Goal: Transaction & Acquisition: Book appointment/travel/reservation

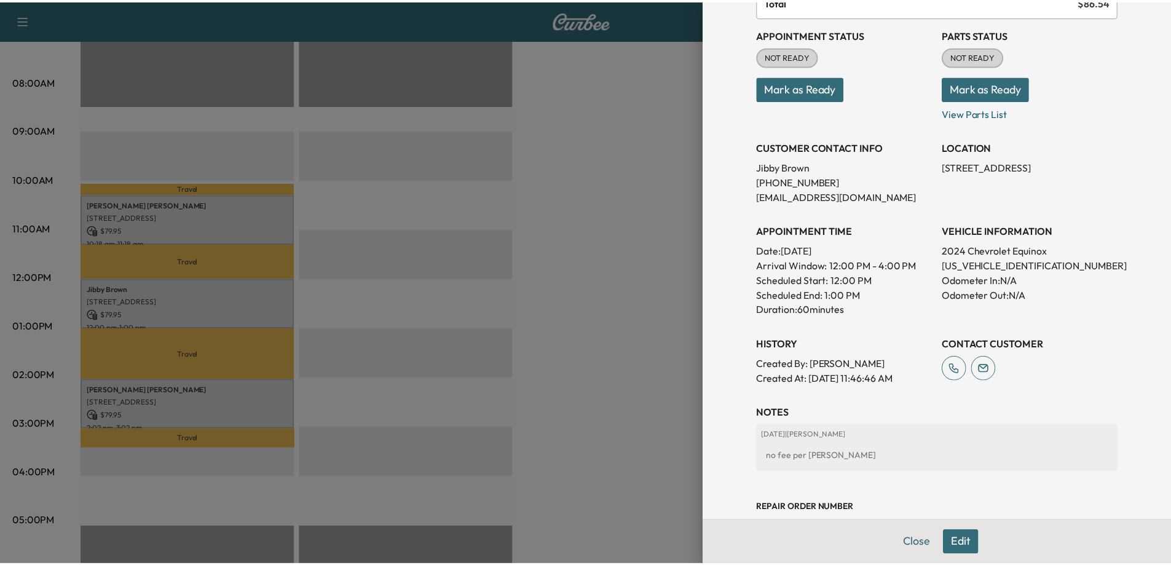
scroll to position [184, 0]
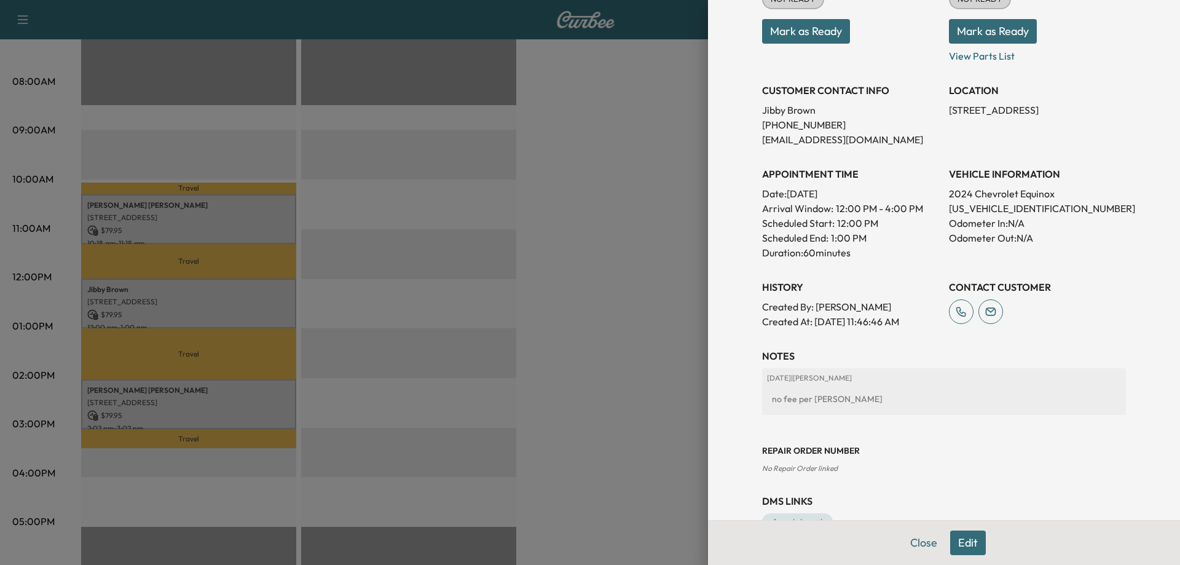
click at [622, 318] on div at bounding box center [590, 282] width 1180 height 565
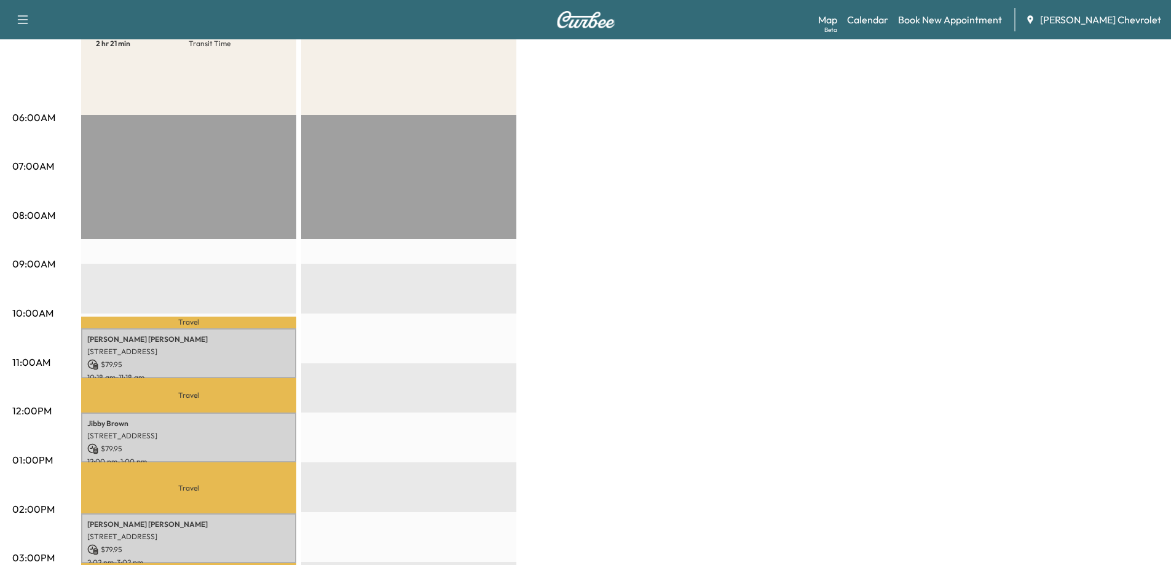
scroll to position [61, 0]
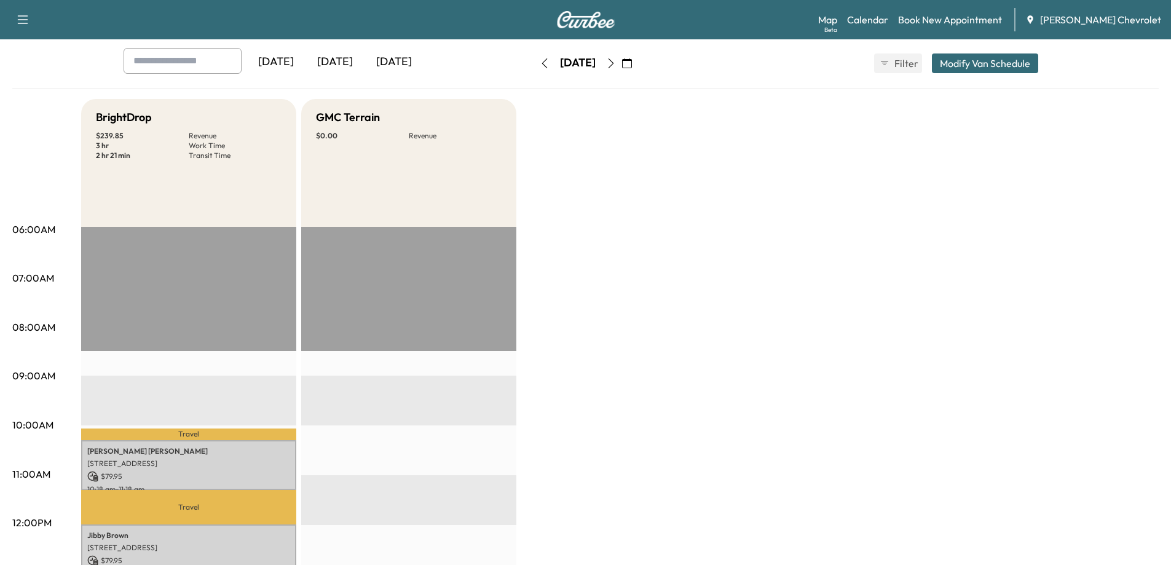
click at [542, 67] on icon "button" at bounding box center [545, 63] width 6 height 10
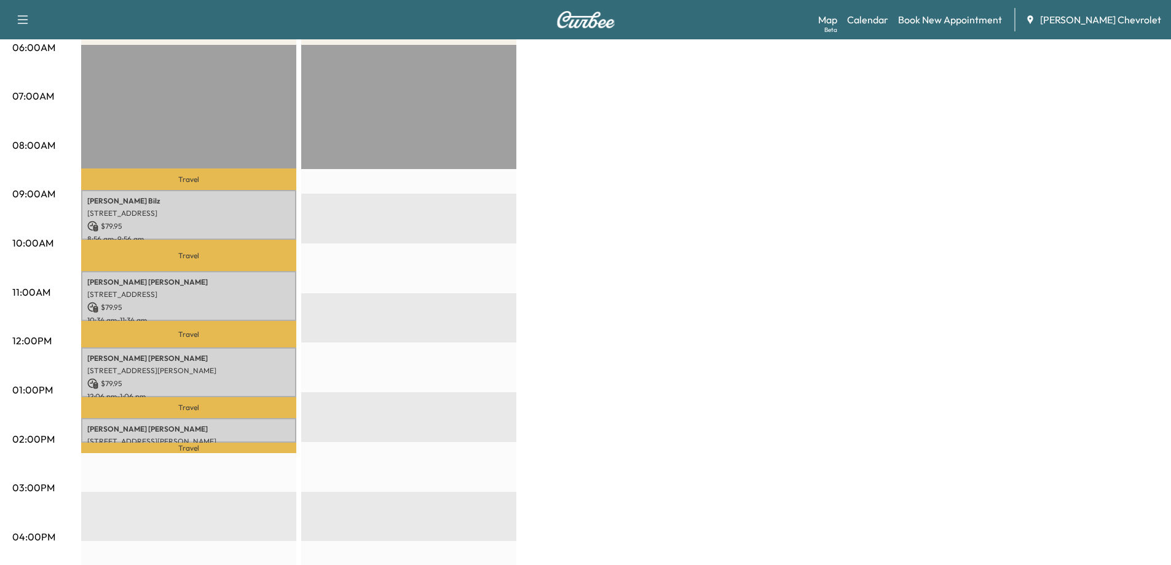
scroll to position [246, 0]
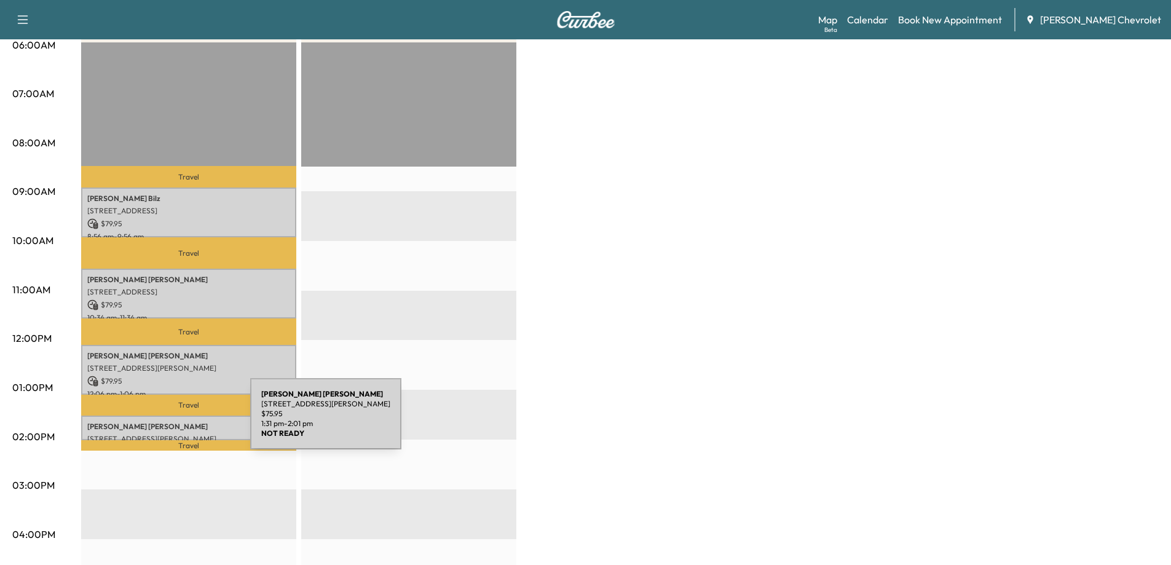
click at [158, 422] on p "[PERSON_NAME]" at bounding box center [188, 427] width 203 height 10
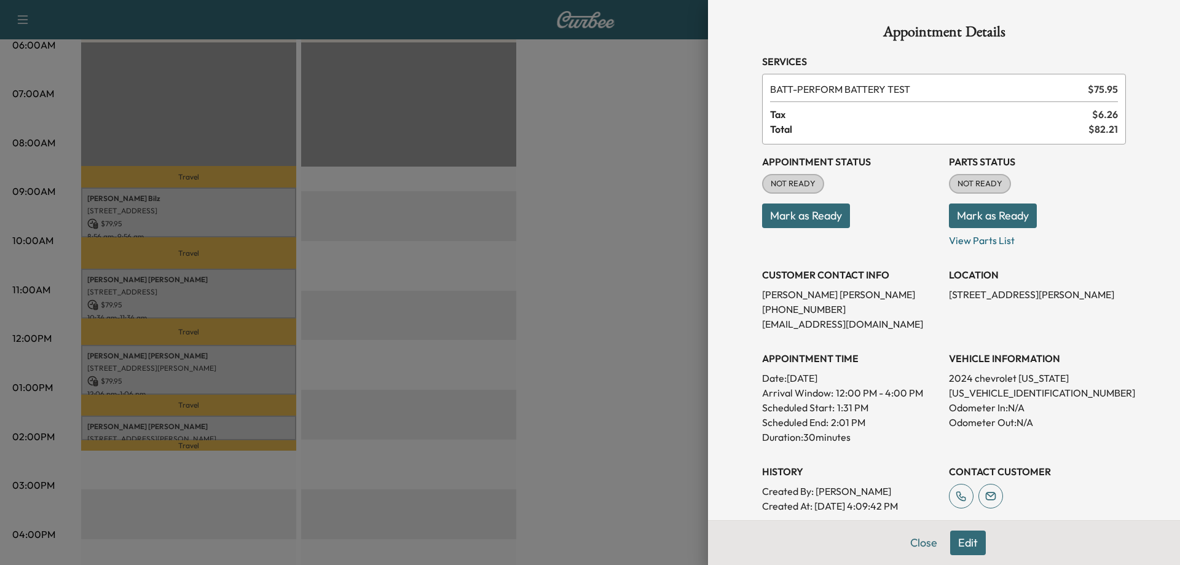
click at [582, 379] on div at bounding box center [590, 282] width 1180 height 565
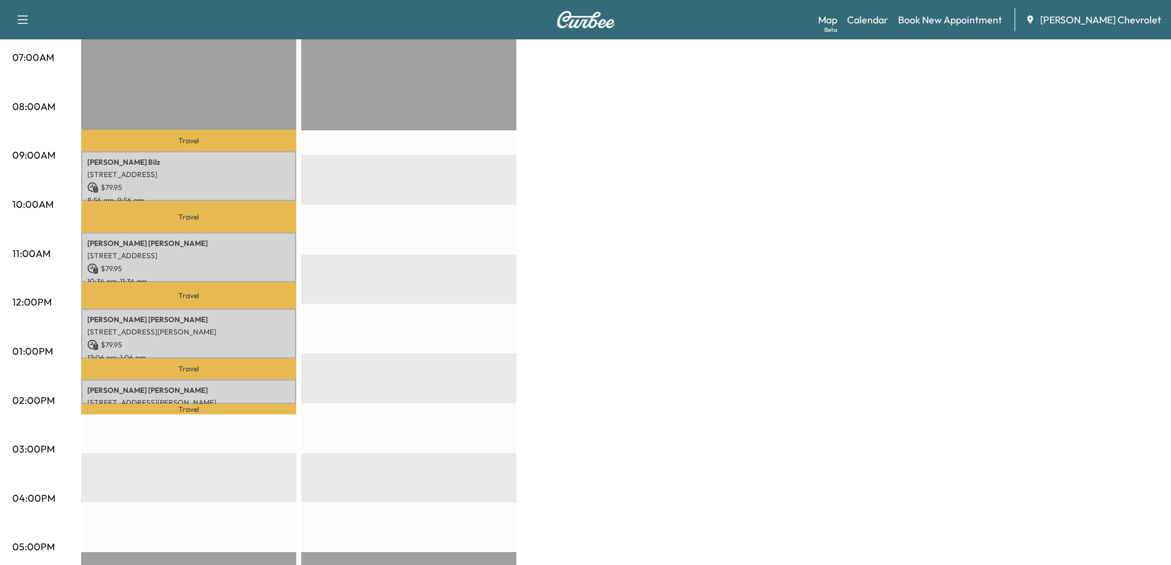
scroll to position [369, 0]
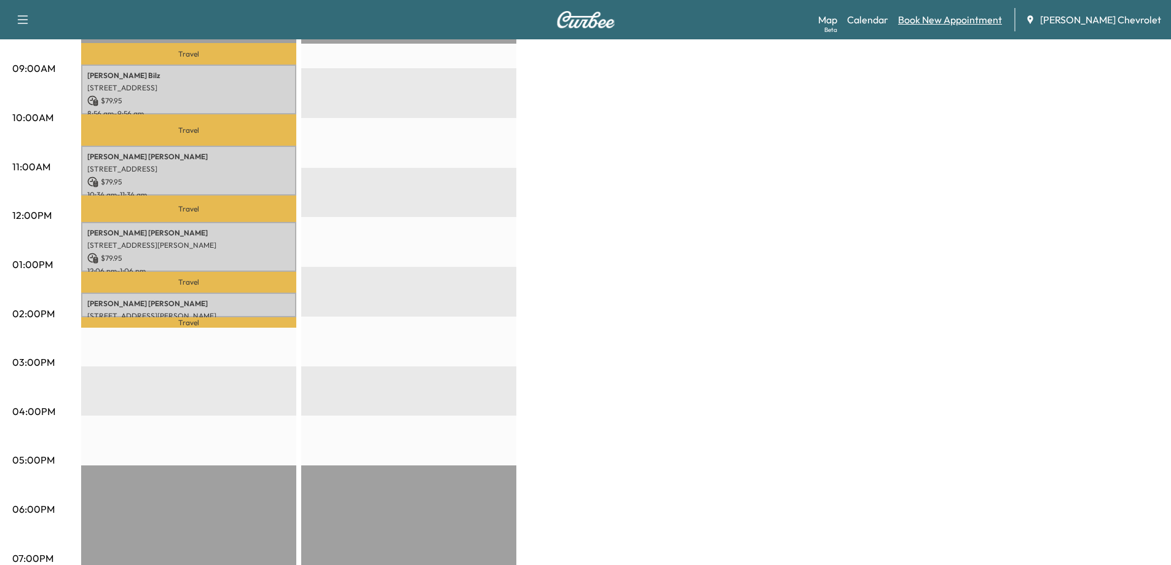
click at [988, 25] on link "Book New Appointment" at bounding box center [950, 19] width 104 height 15
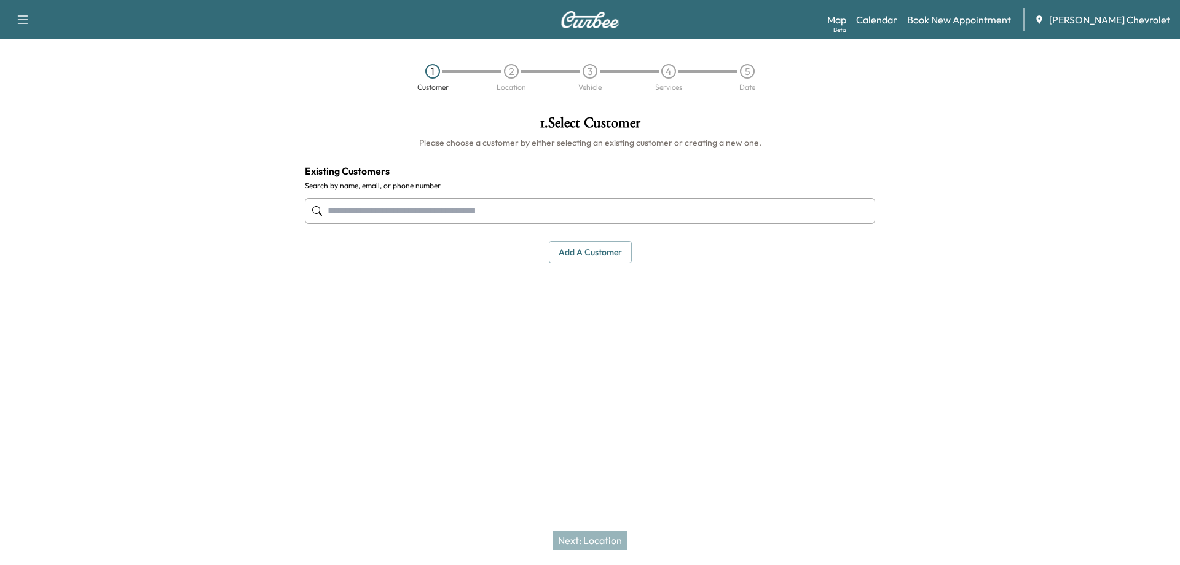
click at [426, 208] on input "text" at bounding box center [590, 211] width 571 height 26
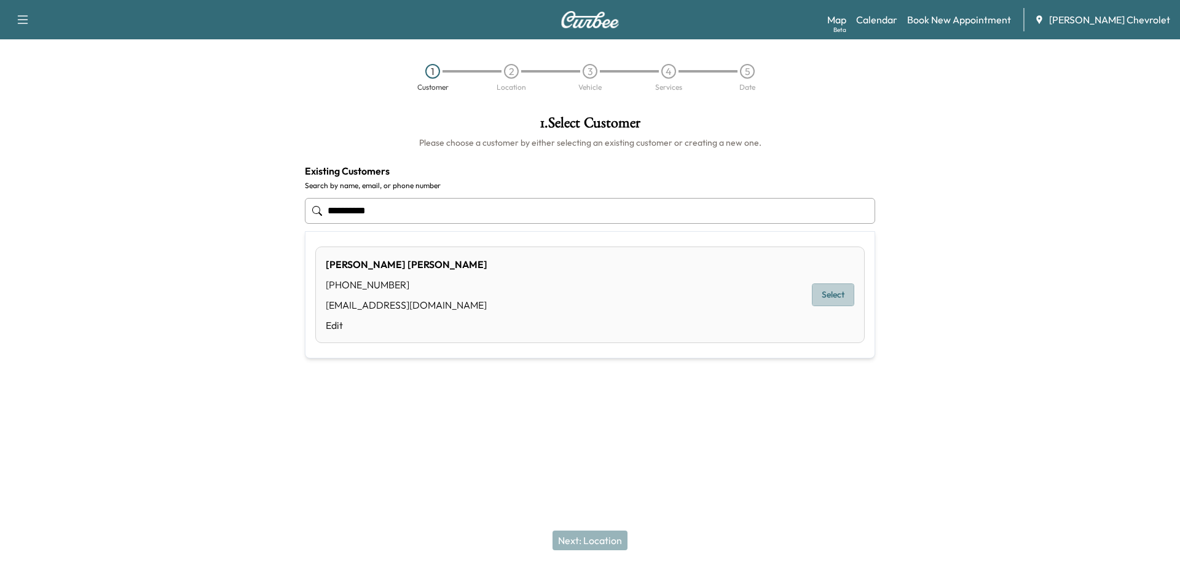
click at [829, 297] on button "Select" at bounding box center [833, 294] width 42 height 23
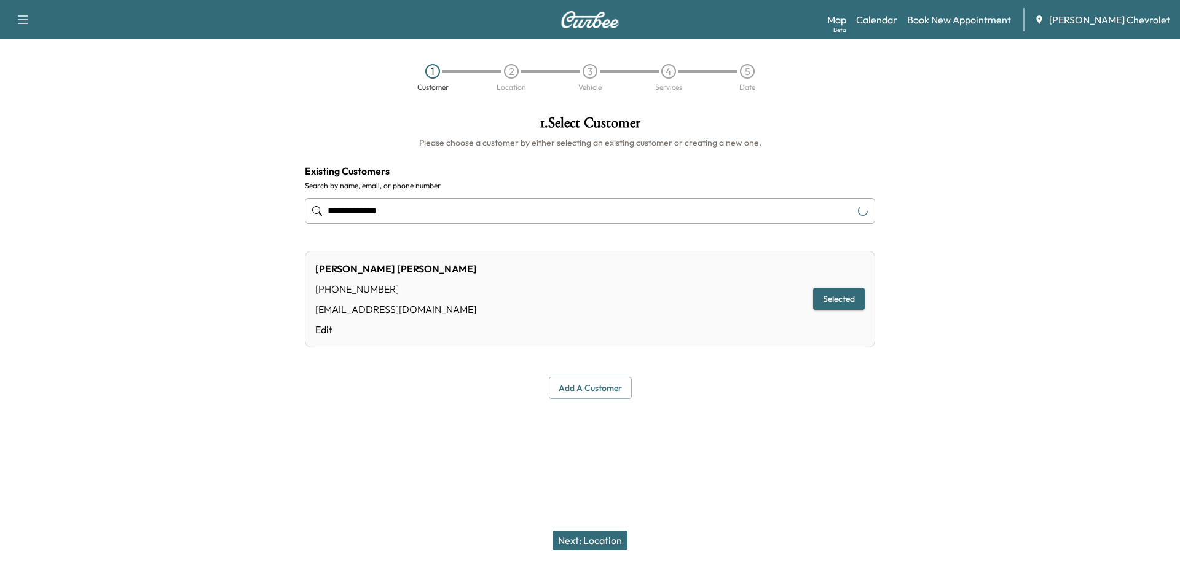
type input "**********"
click at [604, 536] on button "Next: Location" at bounding box center [590, 541] width 75 height 20
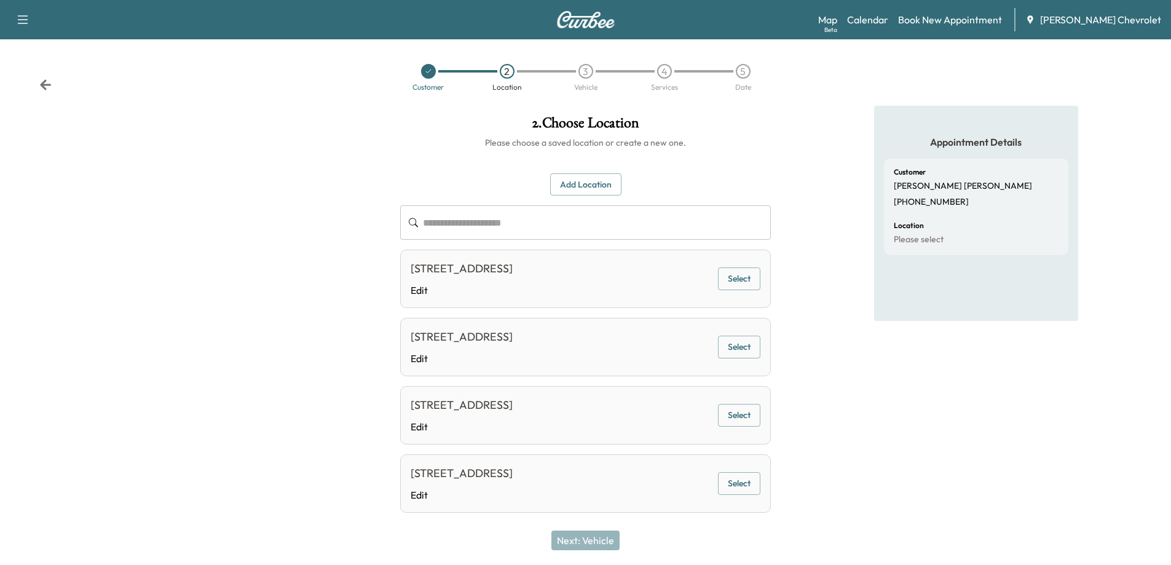
click at [748, 277] on button "Select" at bounding box center [739, 278] width 42 height 23
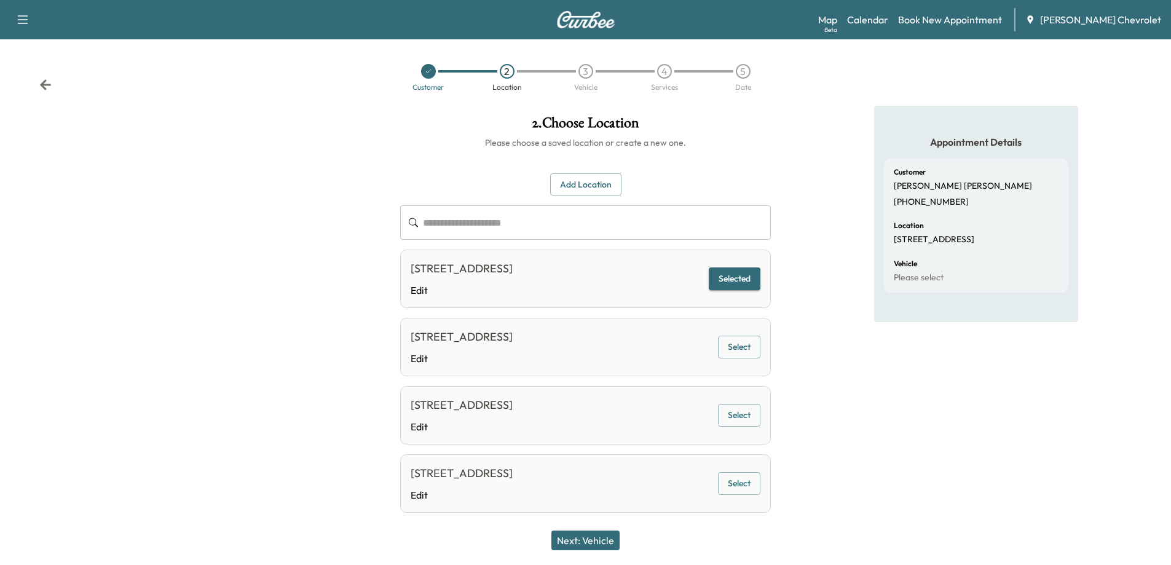
click at [599, 538] on button "Next: Vehicle" at bounding box center [585, 541] width 68 height 20
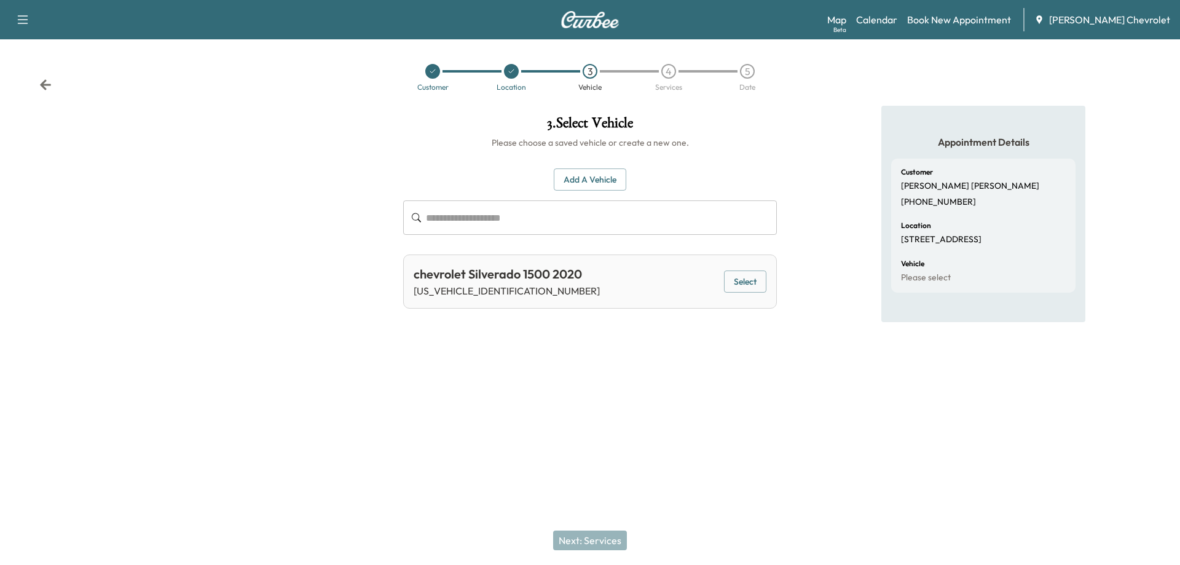
click at [587, 187] on button "Add a Vehicle" at bounding box center [590, 179] width 73 height 23
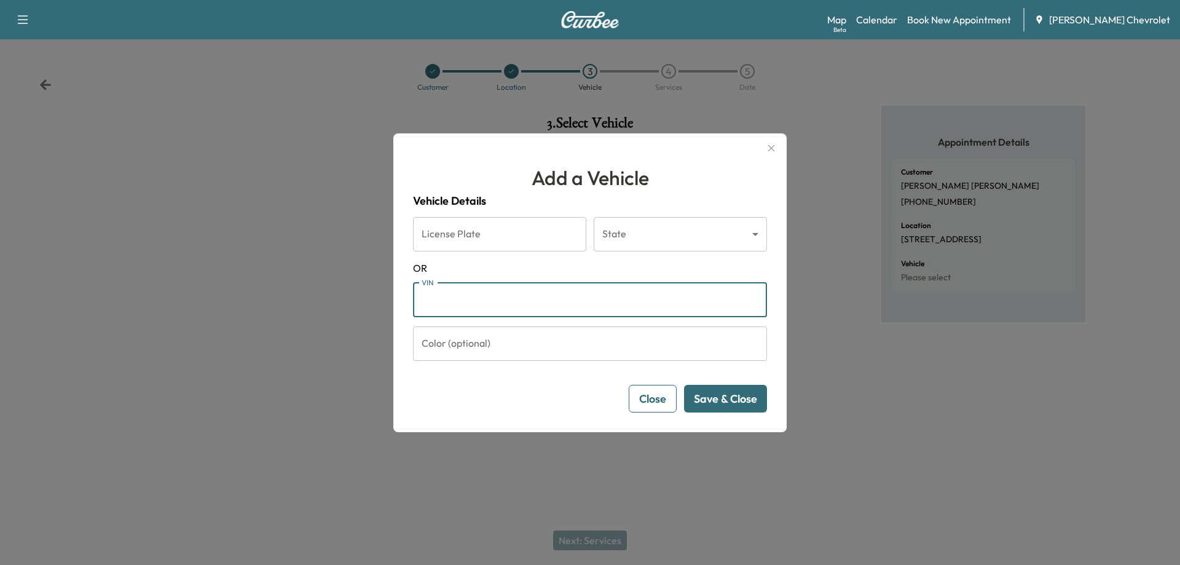
paste input "**********"
type input "**********"
click at [717, 404] on button "Save & Close" at bounding box center [725, 399] width 83 height 28
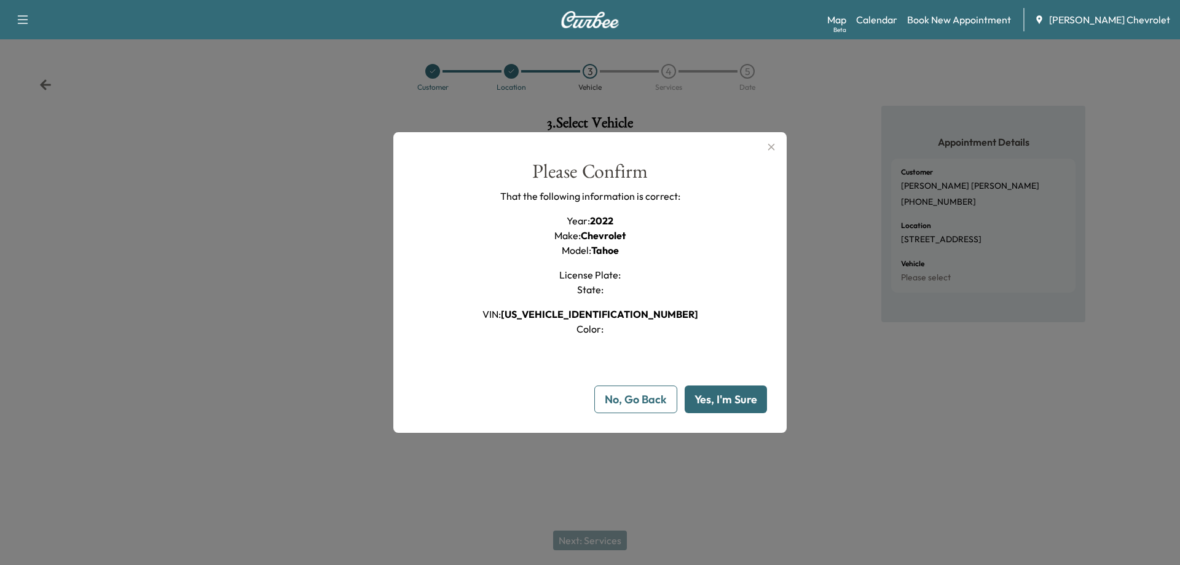
click at [730, 405] on button "Yes, I'm Sure" at bounding box center [726, 399] width 82 height 28
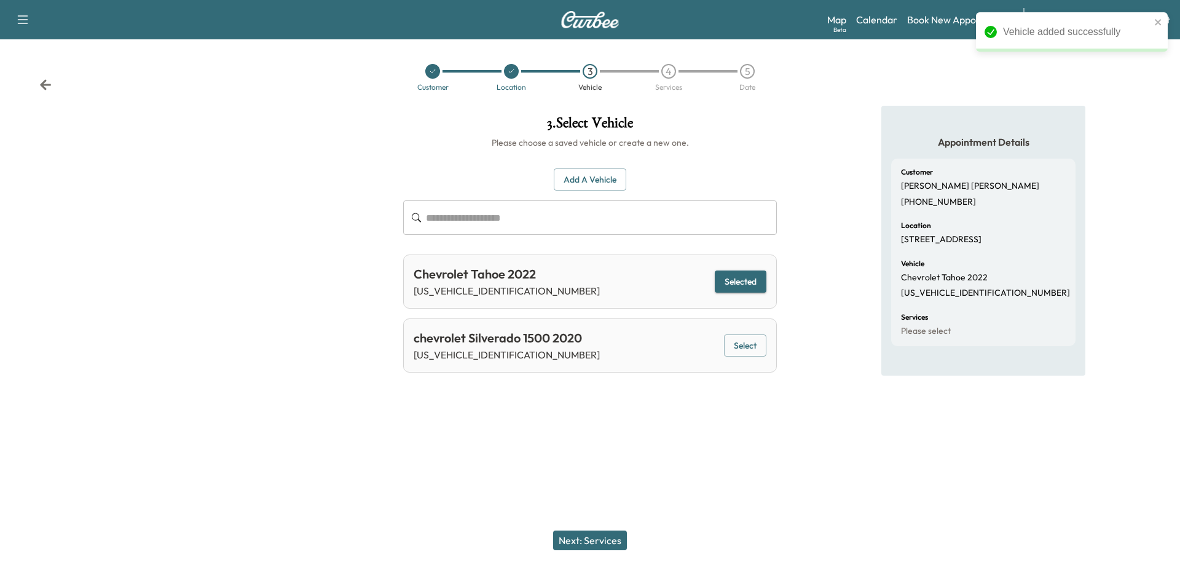
click at [606, 535] on button "Next: Services" at bounding box center [590, 541] width 74 height 20
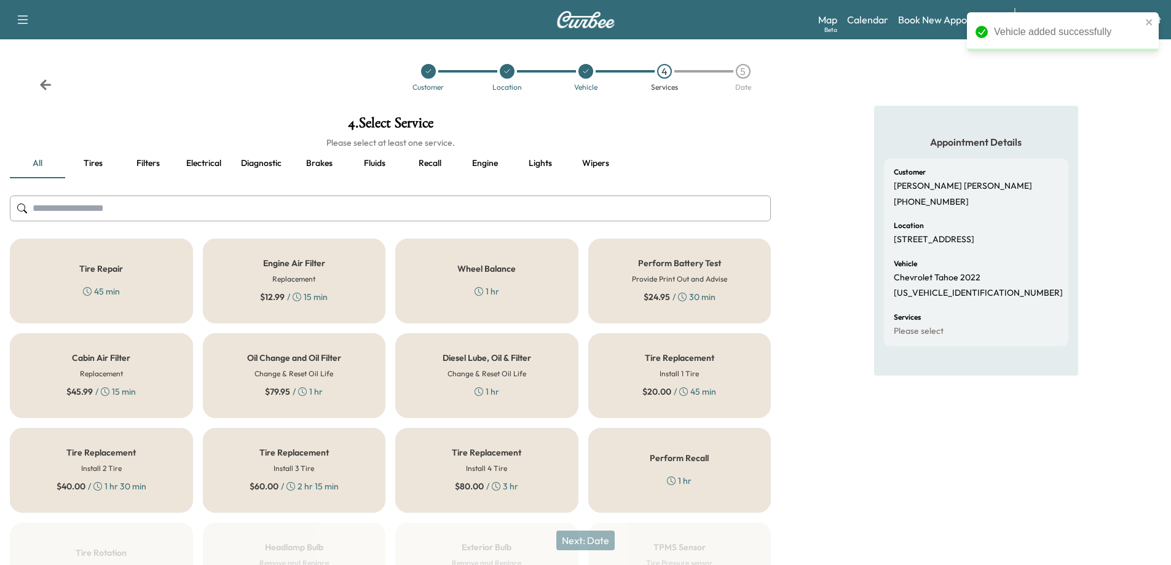
click at [300, 390] on icon at bounding box center [302, 391] width 9 height 9
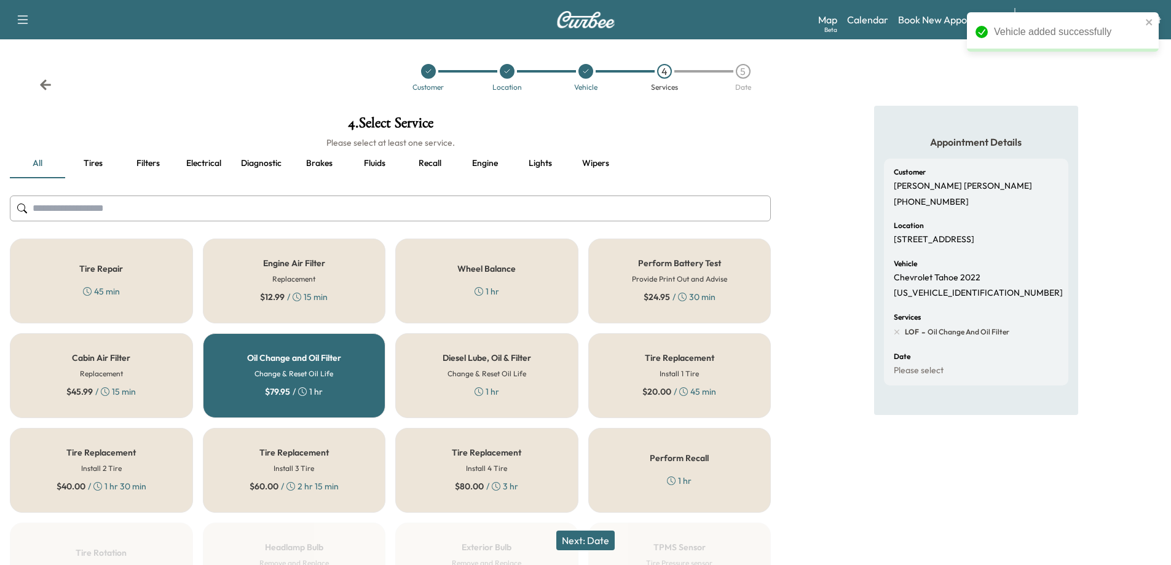
click at [654, 476] on div "Perform Recall 1 hr" at bounding box center [679, 470] width 183 height 85
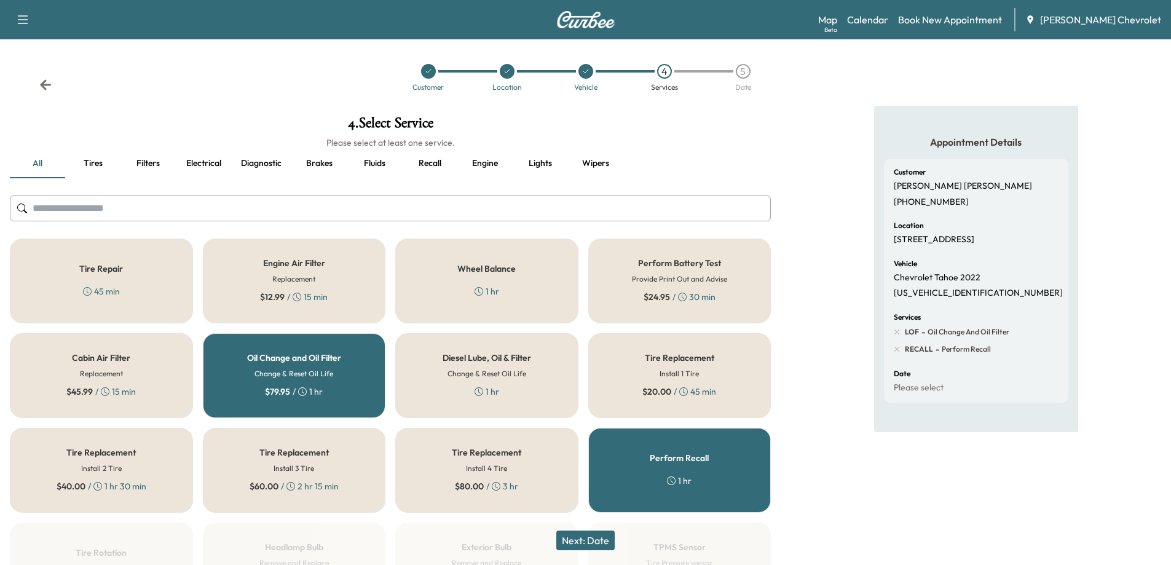
click at [598, 539] on button "Next: Date" at bounding box center [585, 541] width 58 height 20
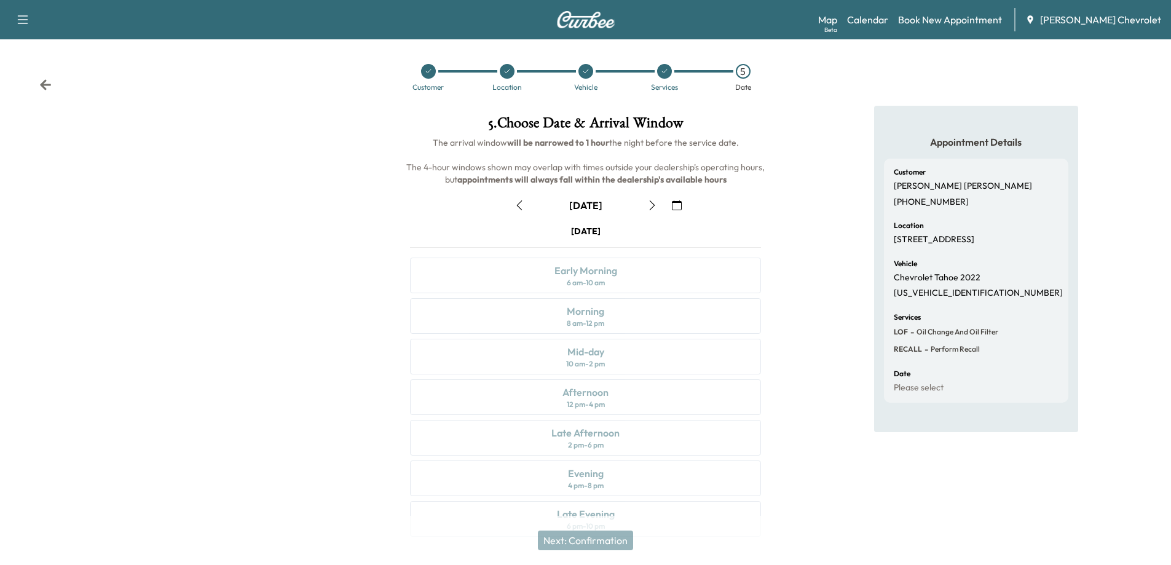
click at [649, 204] on icon "button" at bounding box center [652, 205] width 10 height 10
click at [650, 205] on icon "button" at bounding box center [652, 205] width 10 height 10
click at [648, 208] on icon "button" at bounding box center [652, 205] width 10 height 10
click at [519, 211] on button "button" at bounding box center [519, 206] width 21 height 20
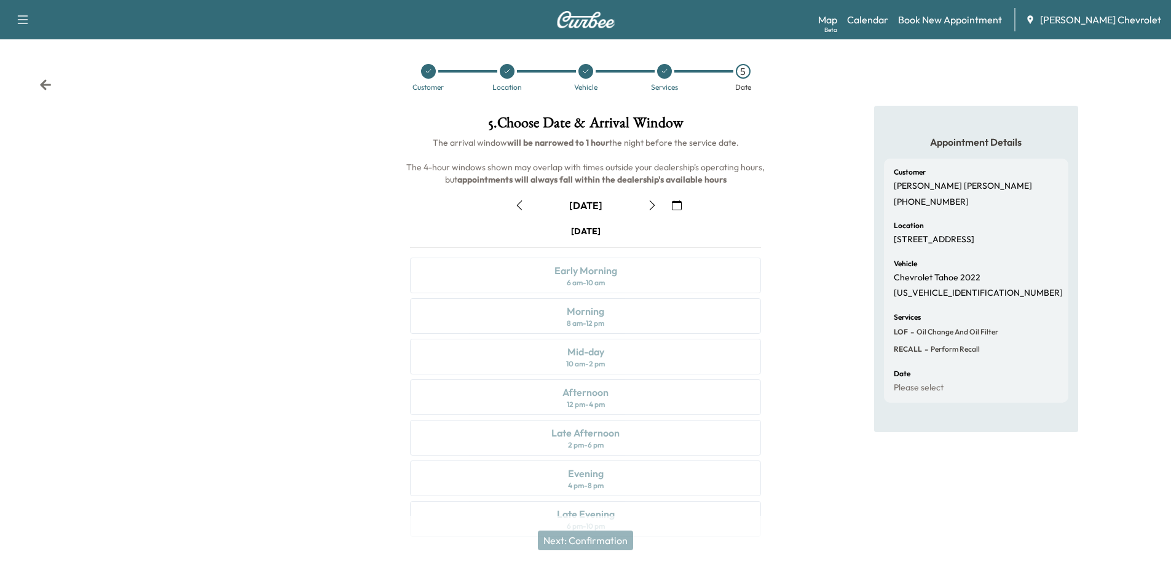
click at [518, 211] on button "button" at bounding box center [519, 206] width 21 height 20
click at [656, 201] on icon "button" at bounding box center [652, 205] width 10 height 10
click at [649, 205] on icon "button" at bounding box center [652, 205] width 10 height 10
